Goal: Information Seeking & Learning: Learn about a topic

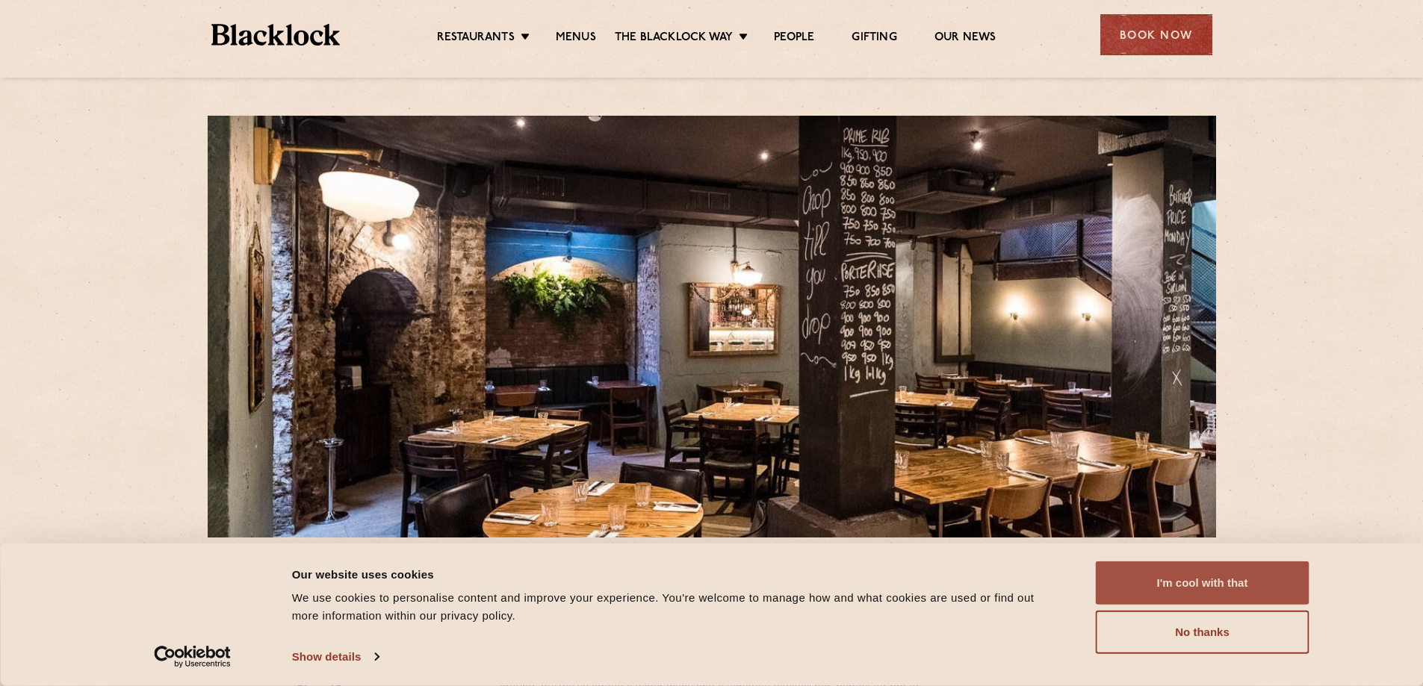
click at [1202, 579] on button "I'm cool with that" at bounding box center [1203, 583] width 214 height 43
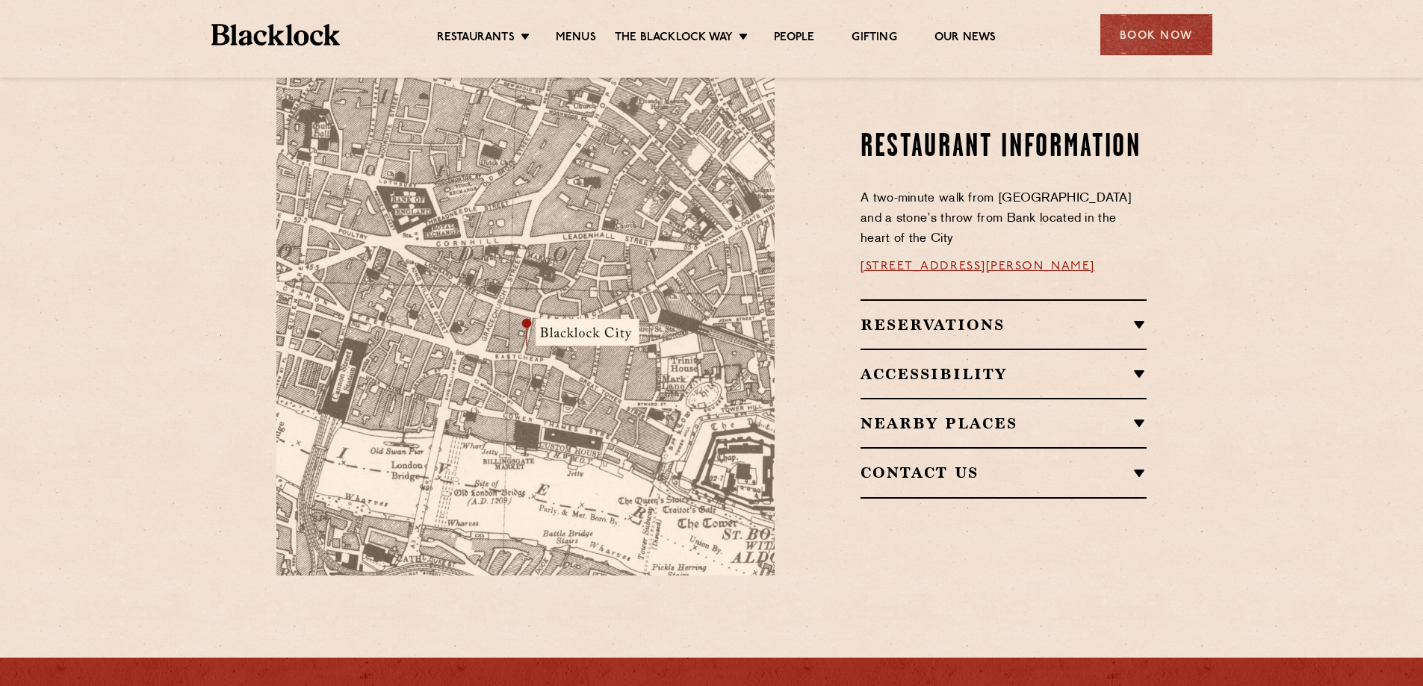
scroll to position [822, 0]
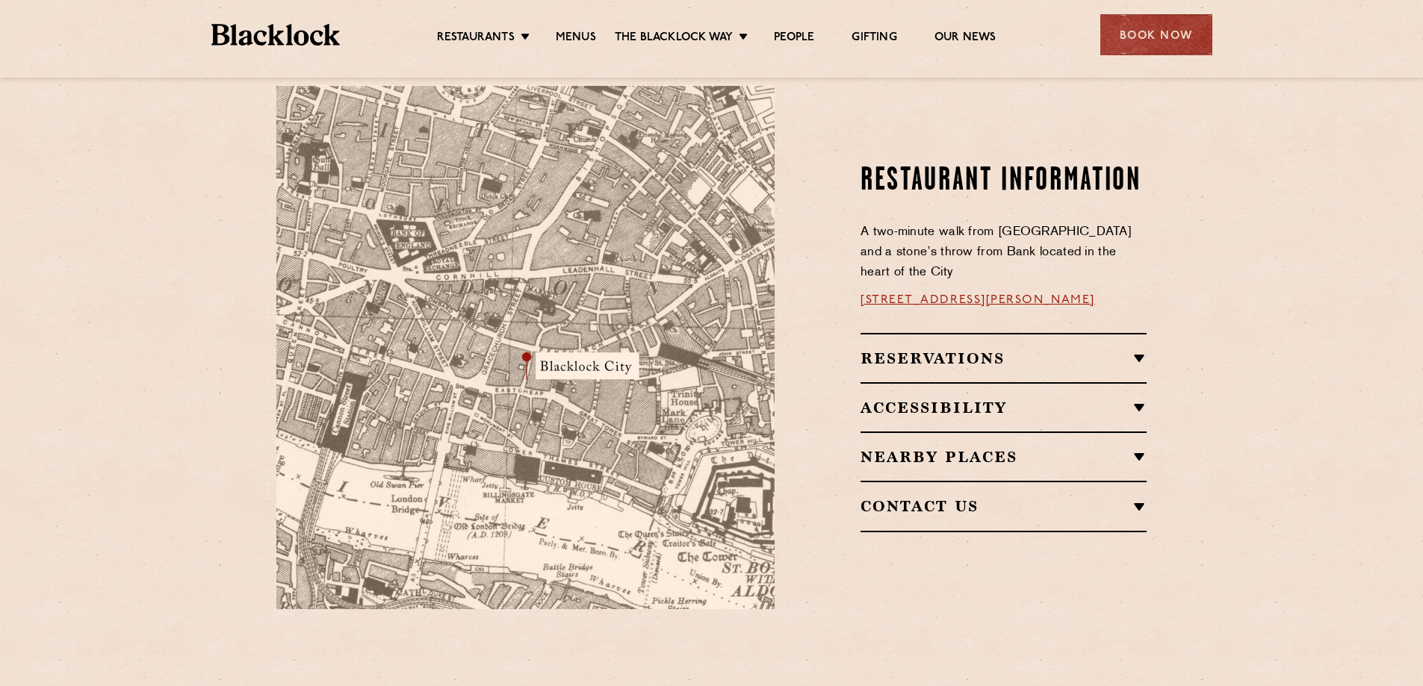
click at [1128, 350] on h2 "Reservations" at bounding box center [1003, 359] width 286 height 18
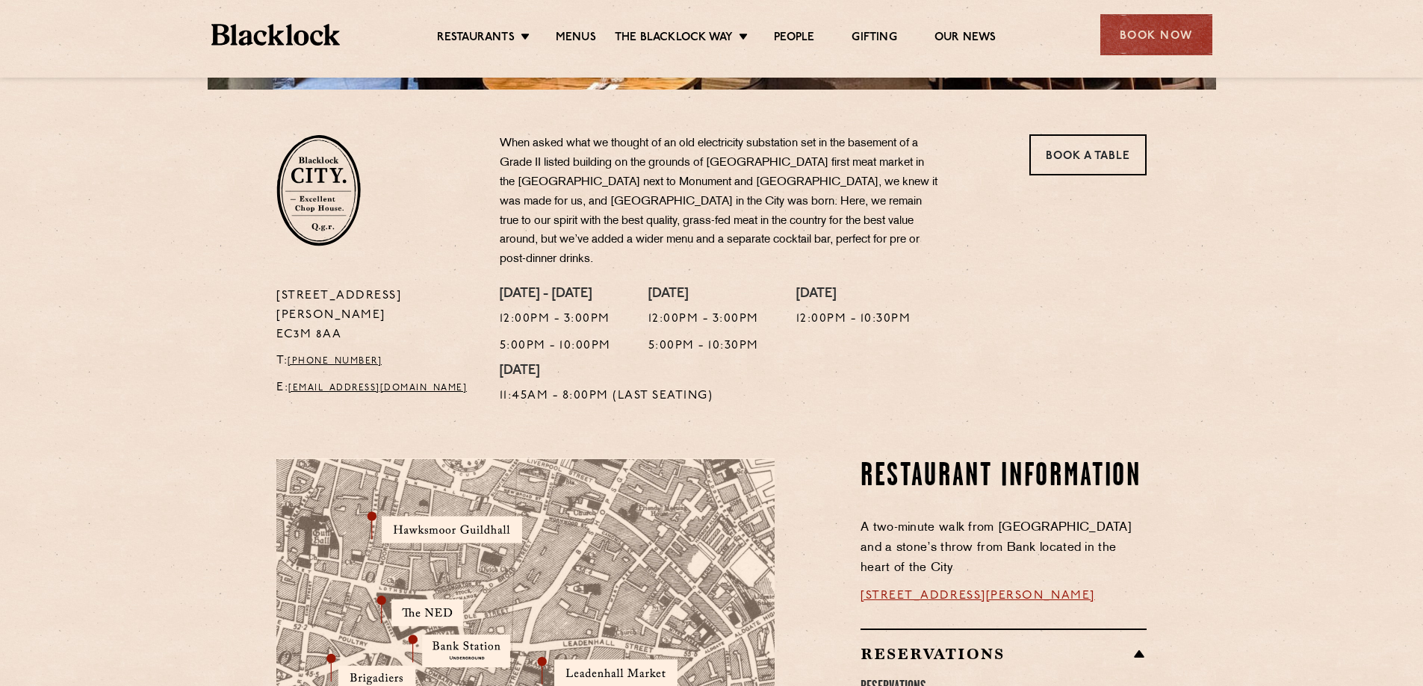
scroll to position [373, 0]
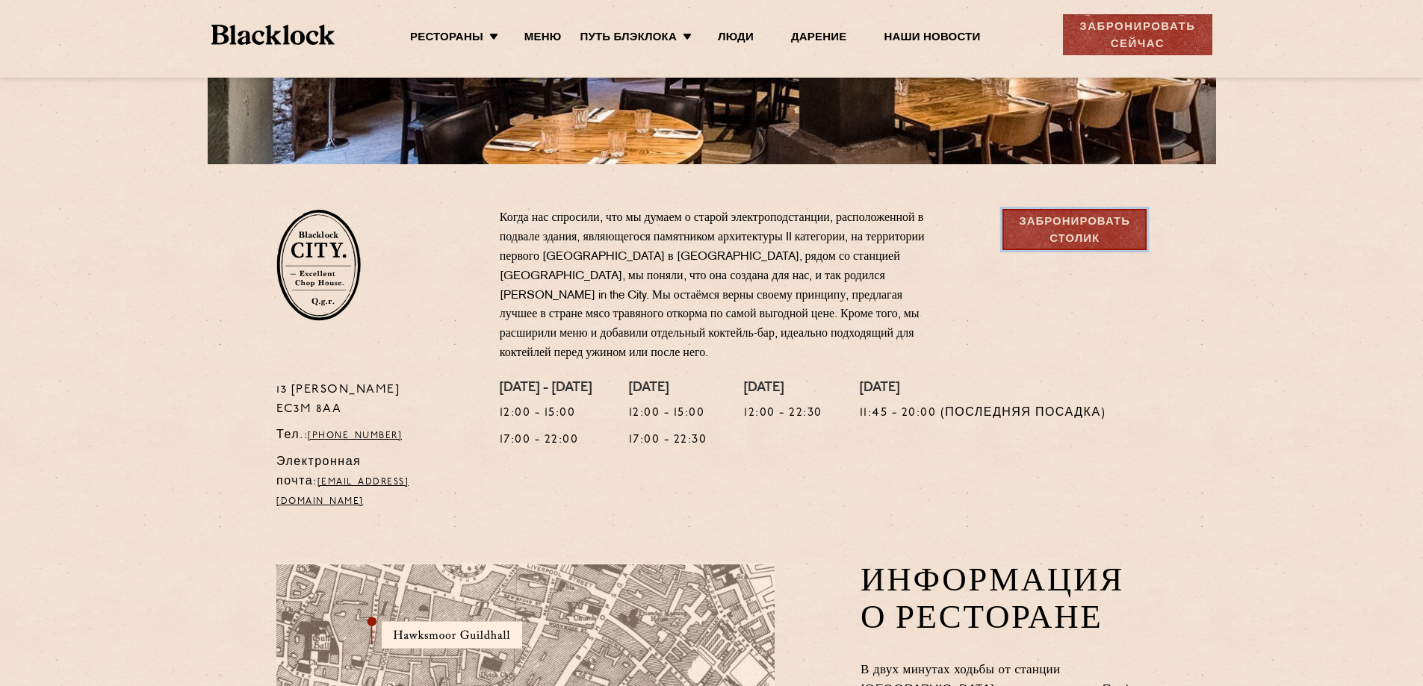
drag, startPoint x: 1067, startPoint y: 223, endPoint x: 1131, endPoint y: 237, distance: 65.0
click at [1067, 224] on font "Забронировать столик" at bounding box center [1074, 231] width 111 height 28
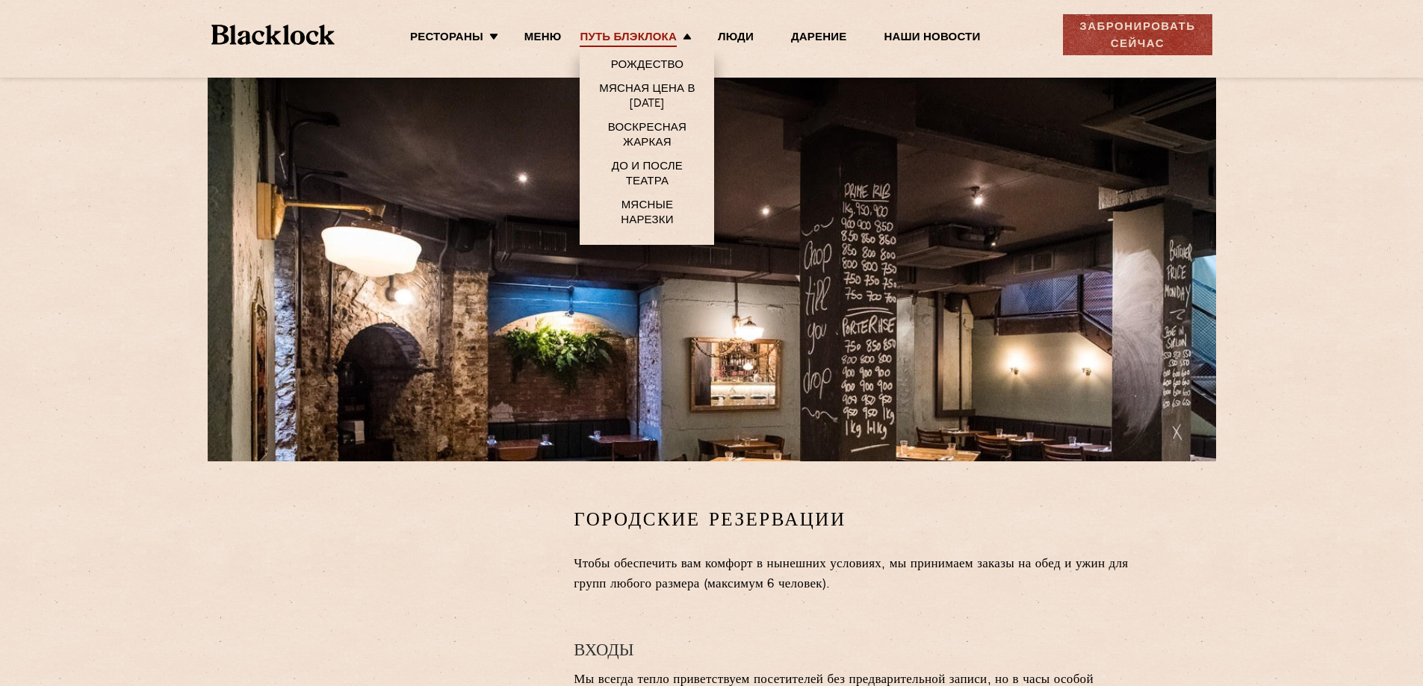
scroll to position [75, 0]
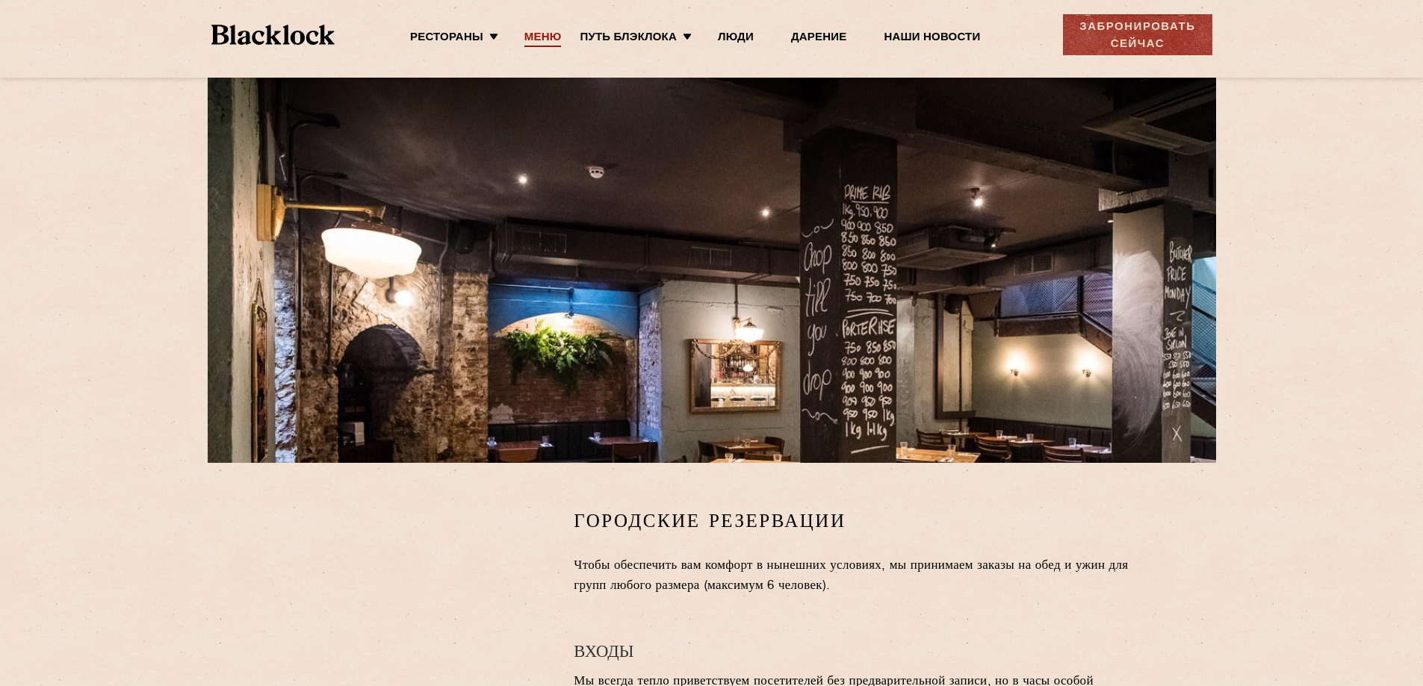
click at [541, 39] on font "Меню" at bounding box center [542, 37] width 37 height 11
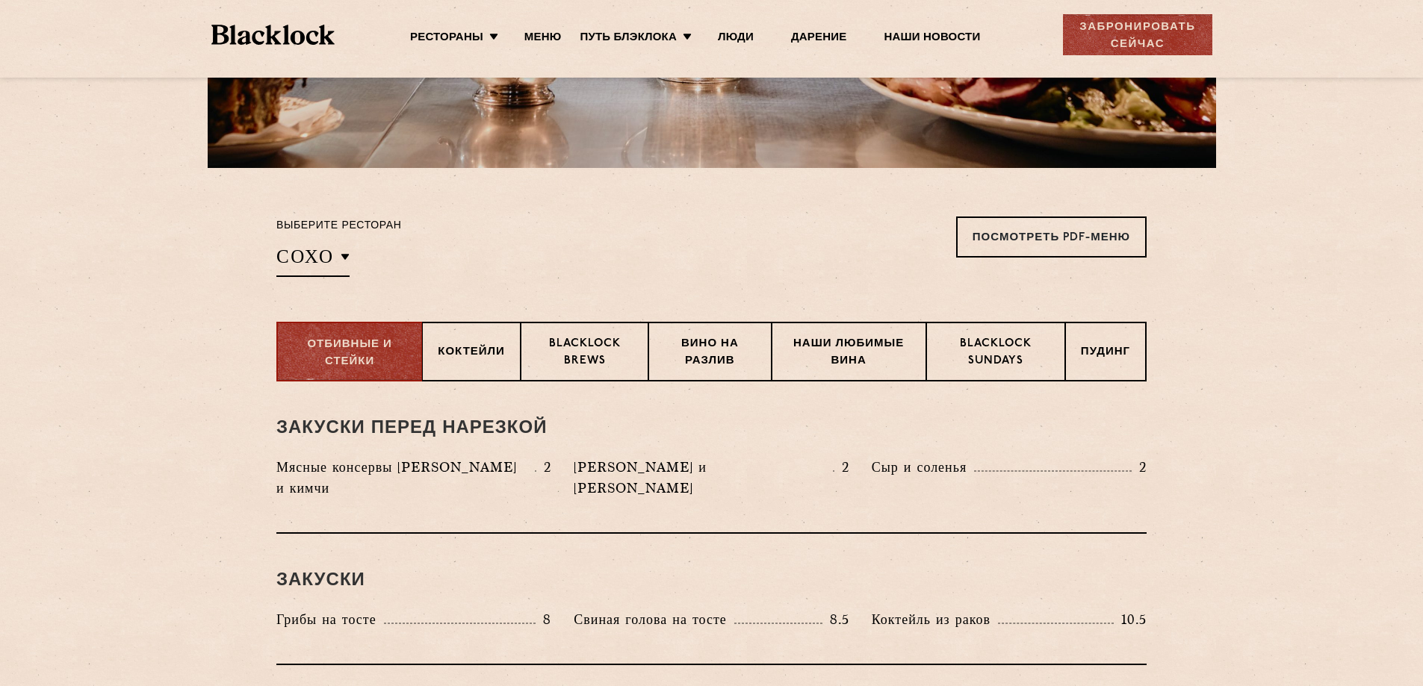
scroll to position [373, 0]
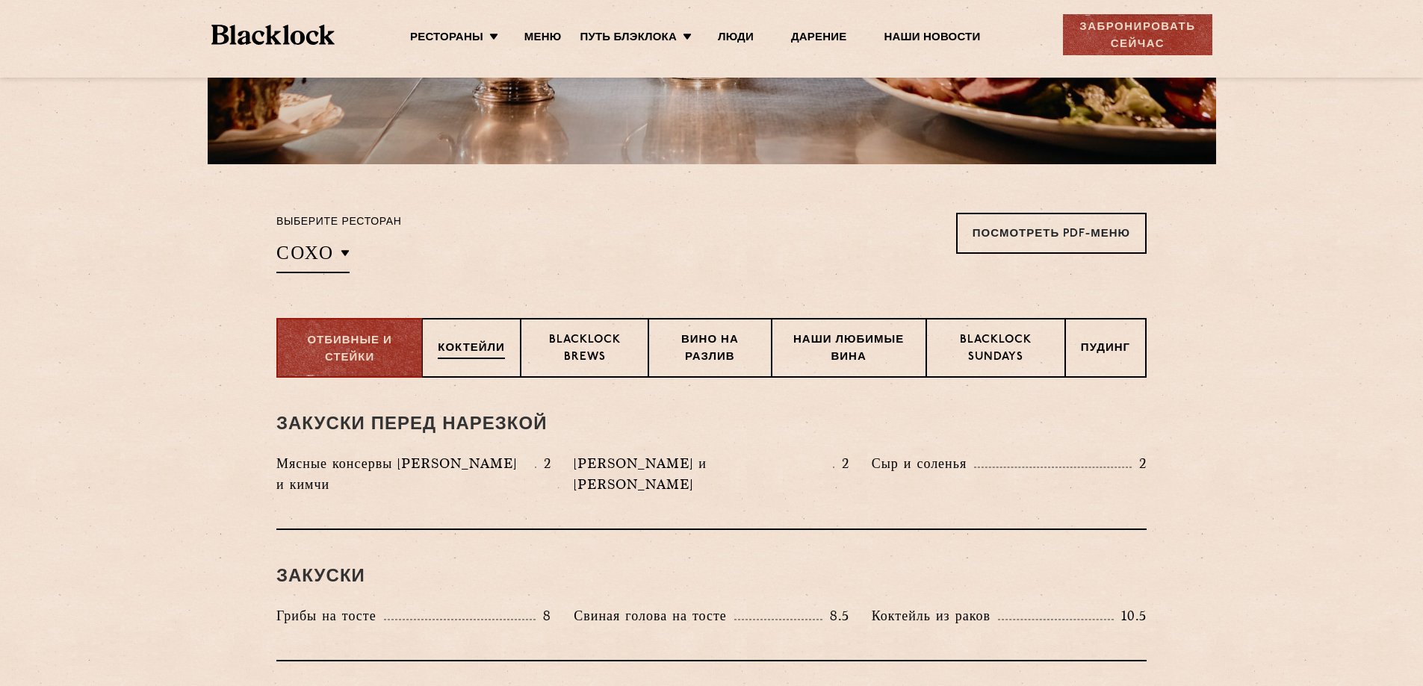
click at [475, 343] on font "Коктейли" at bounding box center [471, 348] width 67 height 11
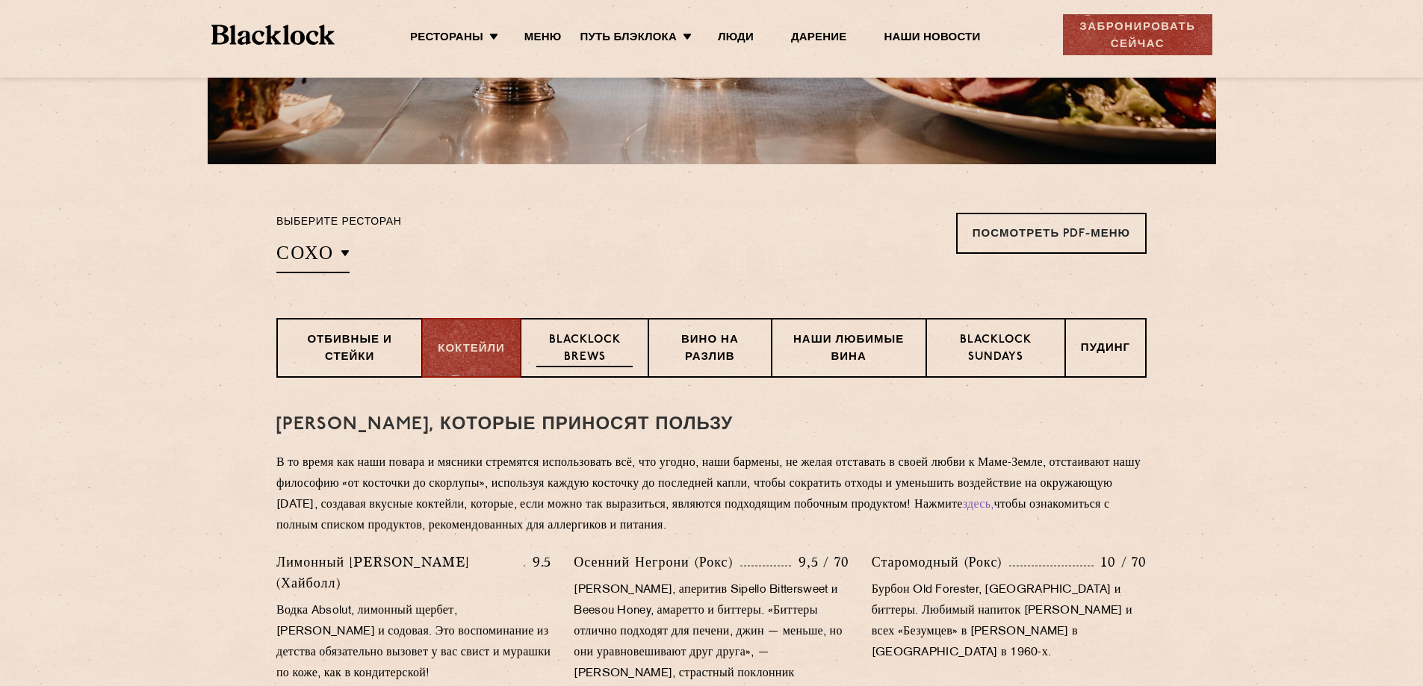
click at [580, 338] on font "Blacklock Brews" at bounding box center [585, 349] width 72 height 28
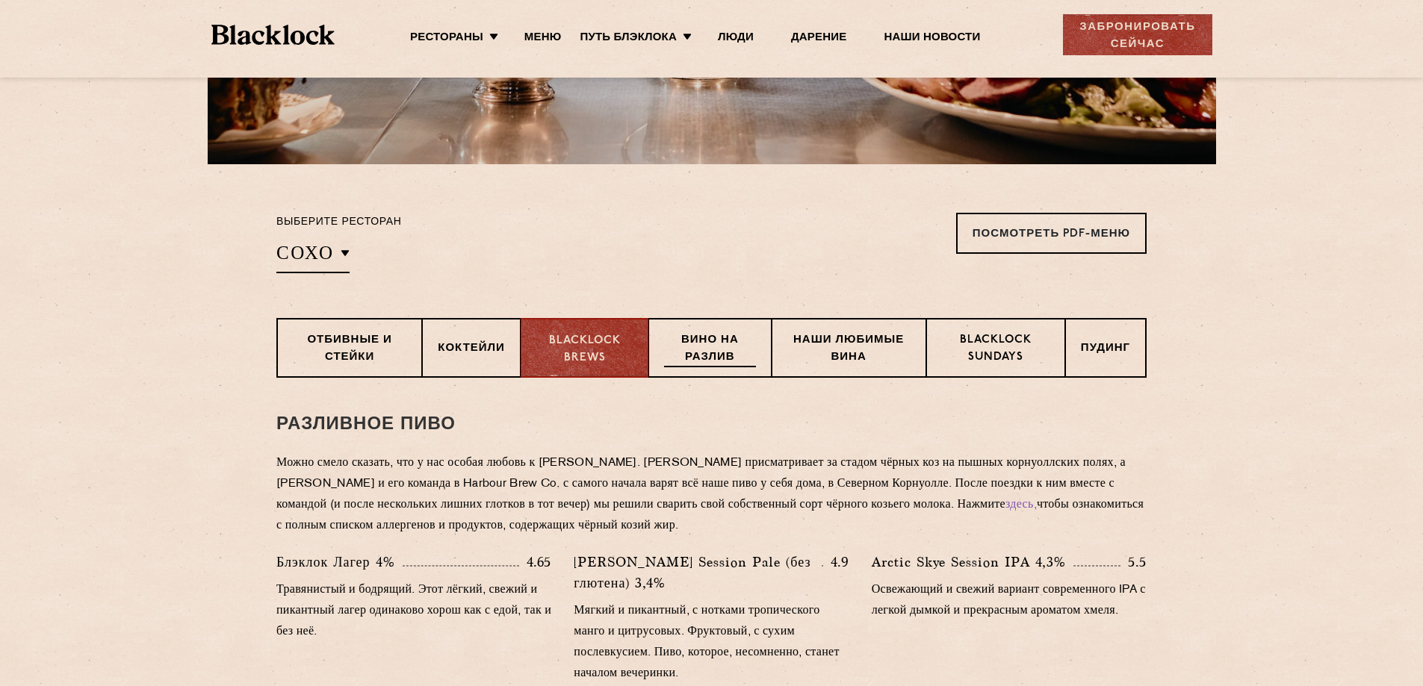
click at [716, 344] on font "Вино на разлив" at bounding box center [710, 349] width 58 height 28
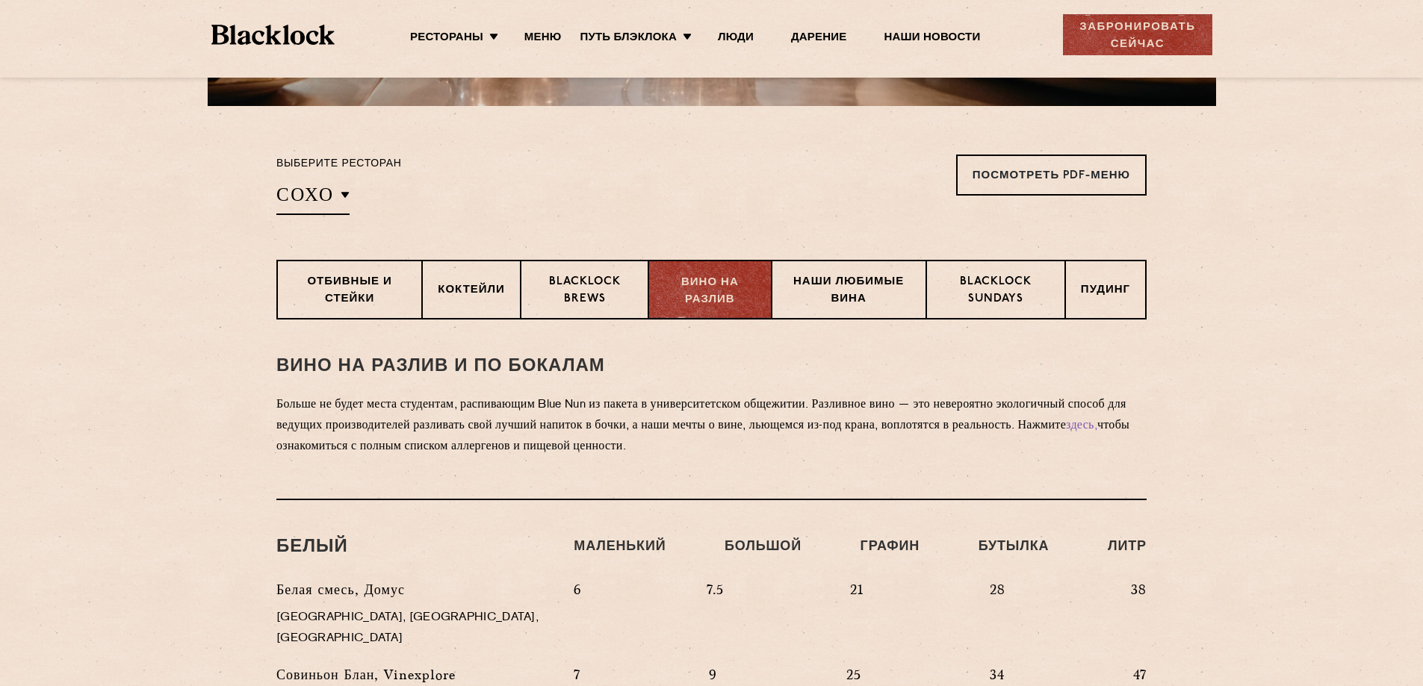
scroll to position [448, 0]
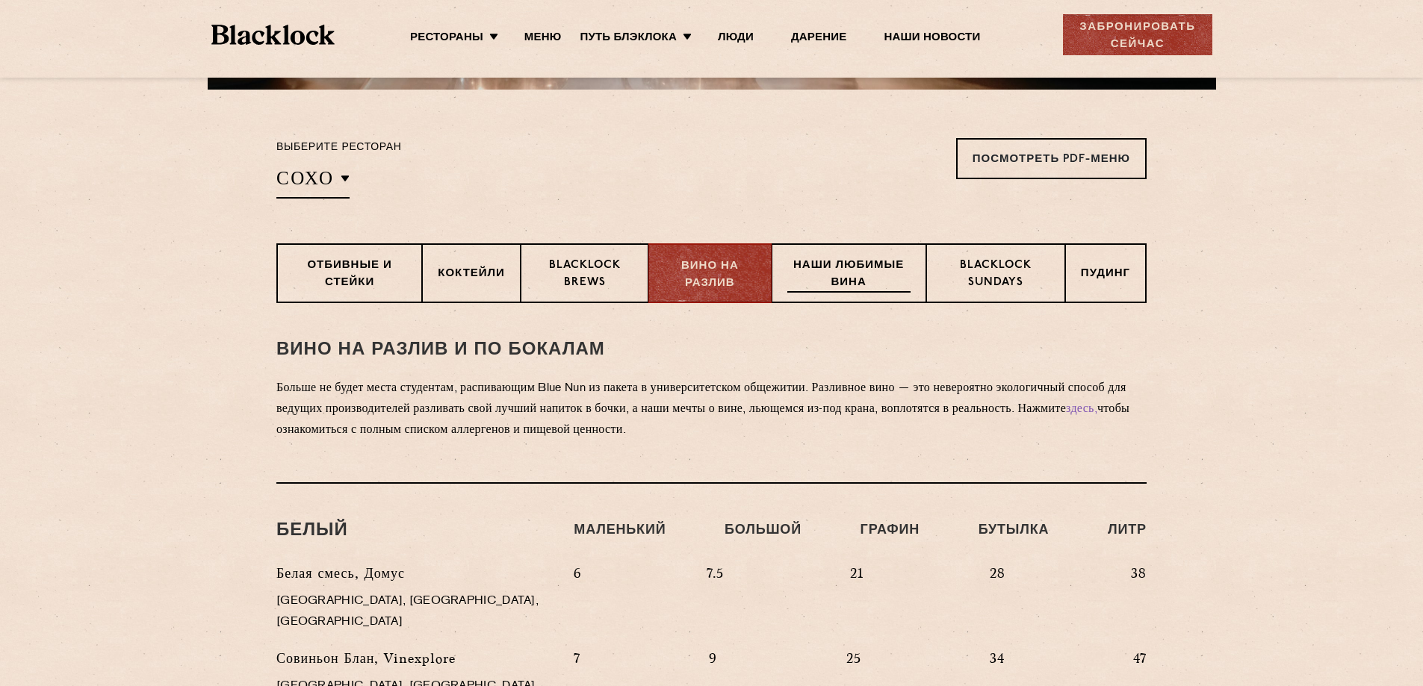
click at [848, 267] on font "Наши любимые вина" at bounding box center [848, 274] width 111 height 28
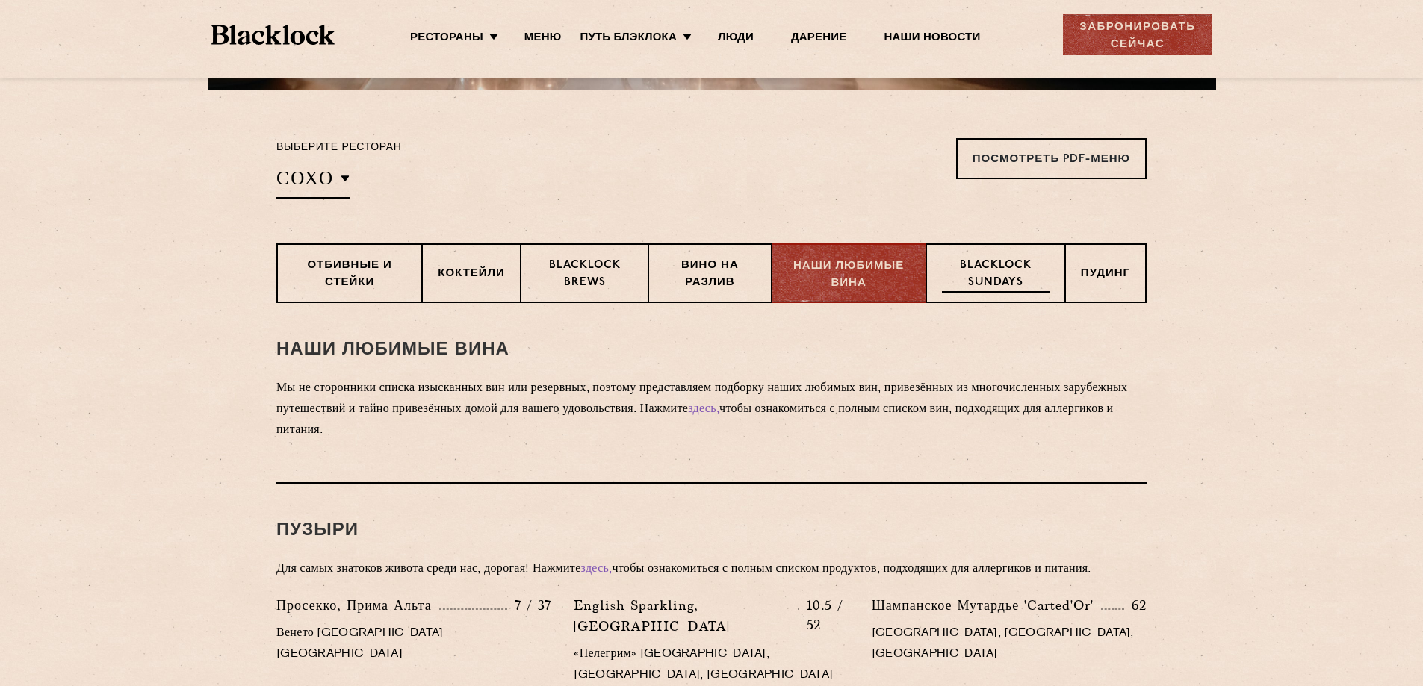
click at [1016, 270] on font "Blacklock Sundays" at bounding box center [996, 274] width 72 height 28
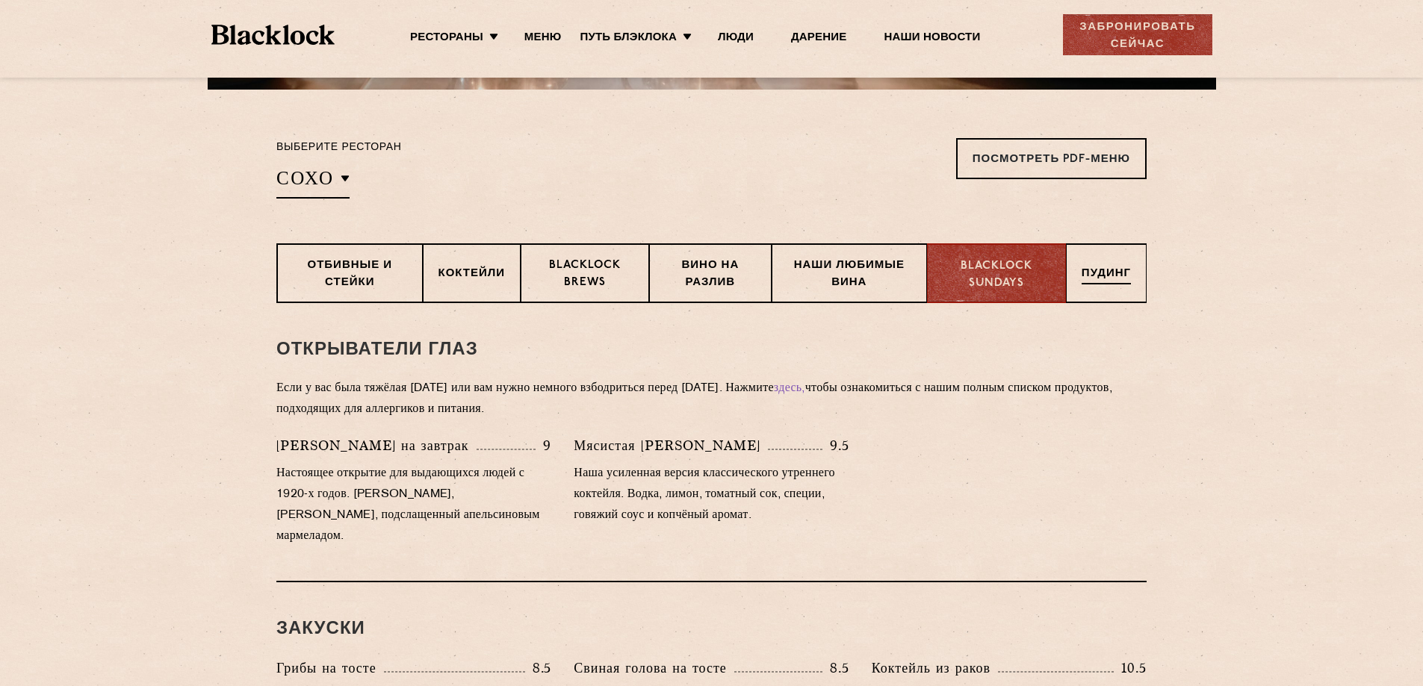
click at [1113, 271] on font "Пудинг" at bounding box center [1105, 273] width 49 height 11
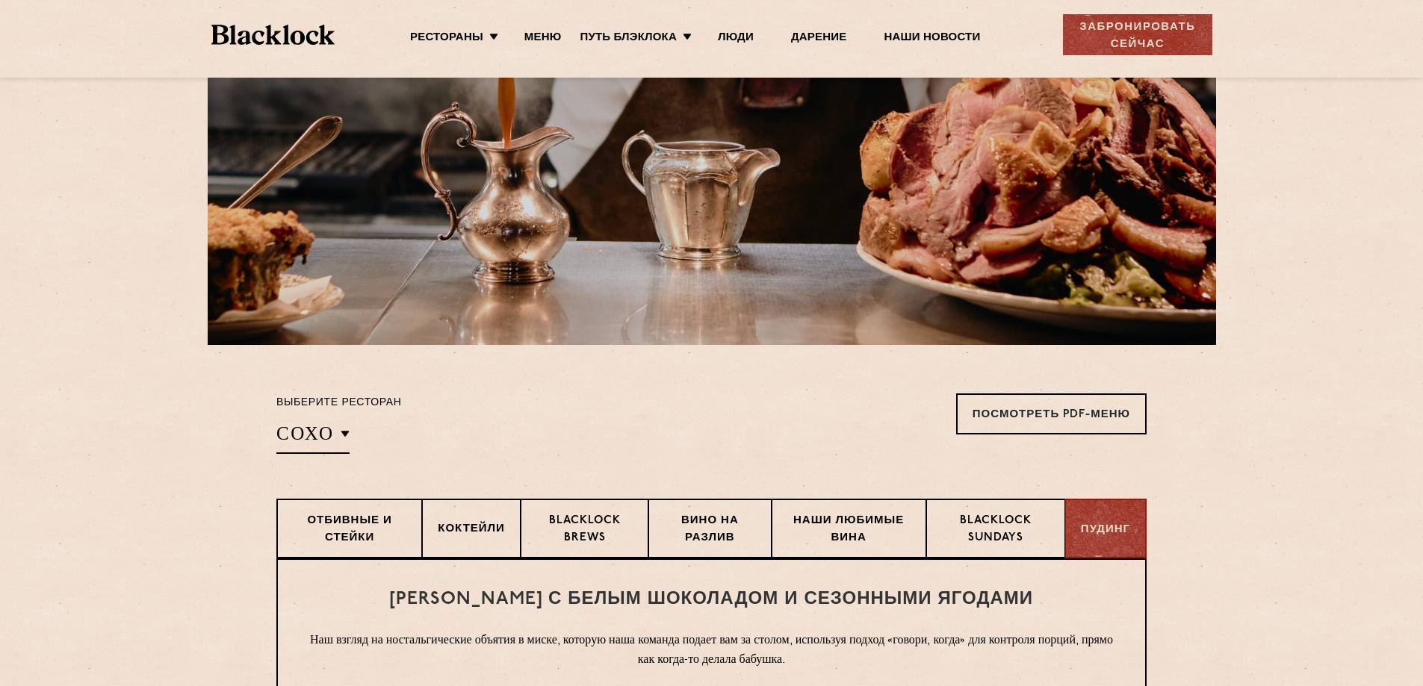
scroll to position [75, 0]
